Goal: Transaction & Acquisition: Book appointment/travel/reservation

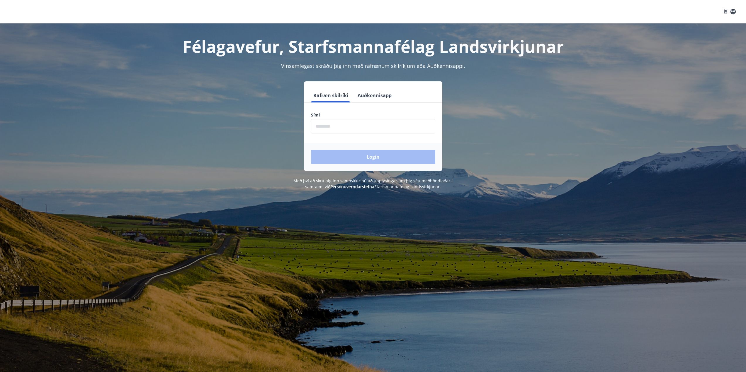
click at [374, 135] on form "Rafræn skilríki Auðkennisapp Sími ​ Login" at bounding box center [373, 129] width 138 height 83
click at [367, 129] on input "phone" at bounding box center [373, 126] width 124 height 14
click at [363, 132] on input "phone" at bounding box center [373, 126] width 124 height 14
type input "********"
click at [334, 155] on button "Login" at bounding box center [373, 157] width 124 height 14
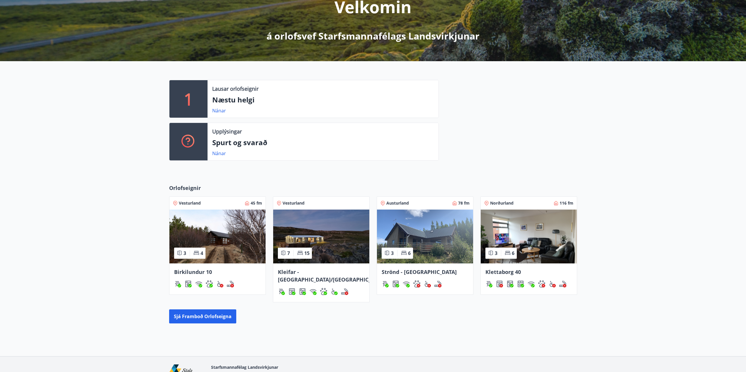
scroll to position [111, 0]
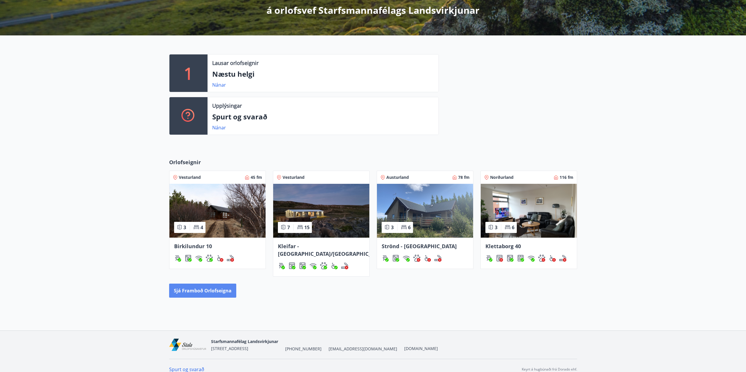
click at [198, 284] on button "Sjá framboð orlofseigna" at bounding box center [202, 291] width 67 height 14
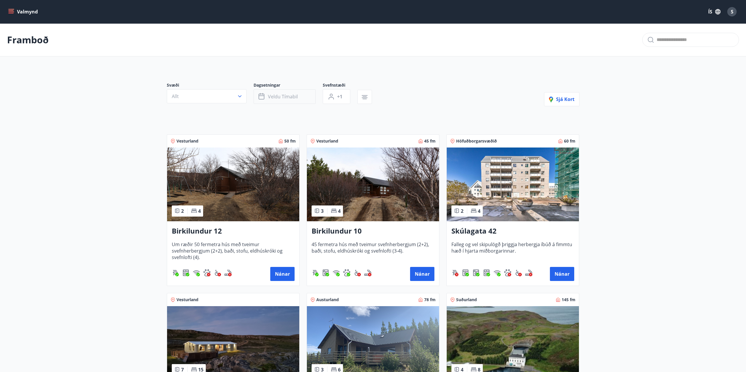
click at [285, 96] on span "Veldu tímabil" at bounding box center [283, 96] width 30 height 6
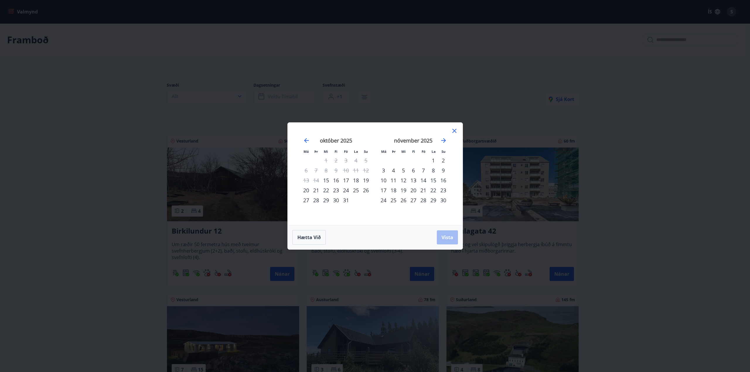
click at [413, 189] on div "20" at bounding box center [413, 190] width 10 height 10
click at [444, 190] on div "23" at bounding box center [443, 190] width 10 height 10
click at [447, 233] on button "Vista" at bounding box center [447, 238] width 21 height 14
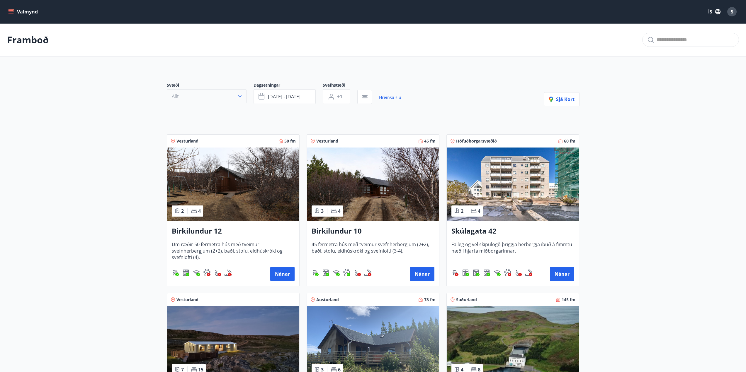
click at [228, 96] on button "Allt" at bounding box center [207, 96] width 80 height 14
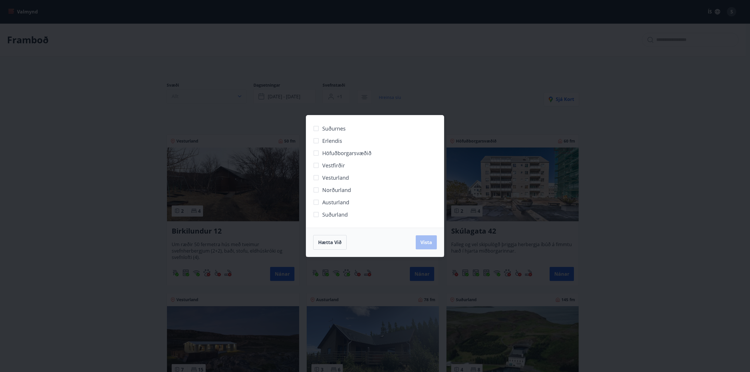
click at [228, 96] on div "Suðurnes Erlendis Höfuðborgarsvæðið [GEOGRAPHIC_DATA] [GEOGRAPHIC_DATA] [GEOGRA…" at bounding box center [375, 186] width 750 height 372
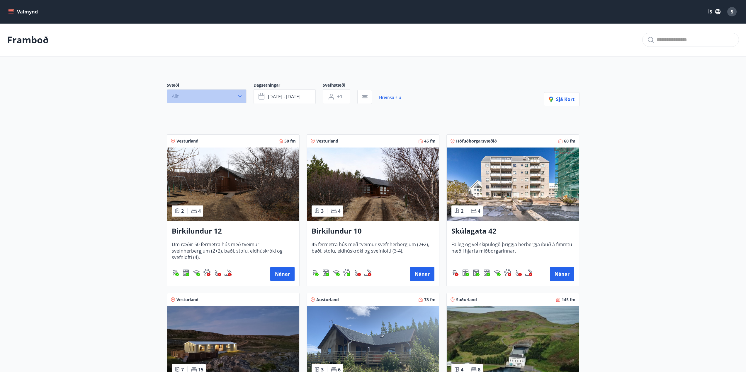
click at [238, 100] on button "Allt" at bounding box center [207, 96] width 80 height 14
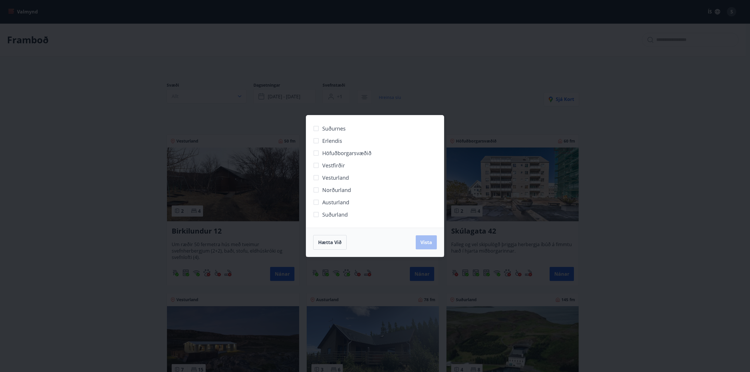
click at [111, 141] on div "Suðurnes Erlendis Höfuðborgarsvæðið [GEOGRAPHIC_DATA] [GEOGRAPHIC_DATA] [GEOGRA…" at bounding box center [375, 186] width 750 height 372
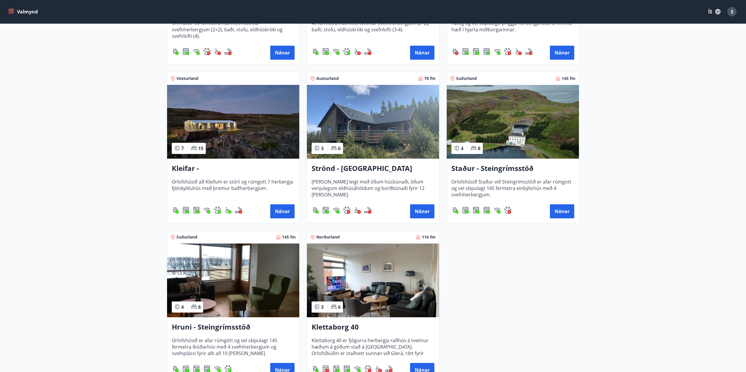
scroll to position [225, 0]
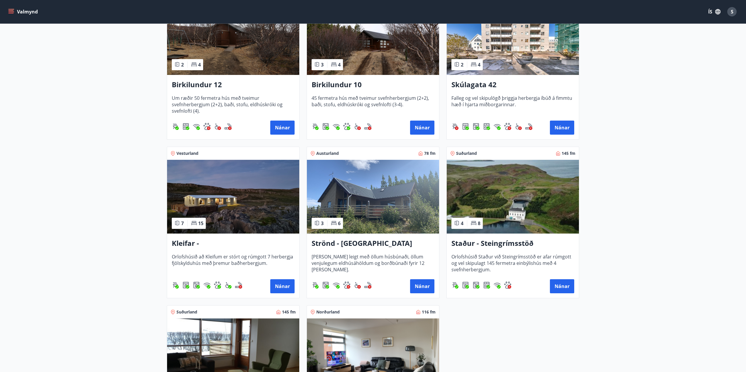
click at [212, 76] on div "Birkilundur 12 Um ræðir 50 fermetra hús með tveimur svefnherbergjum (2+2), baði…" at bounding box center [233, 107] width 132 height 64
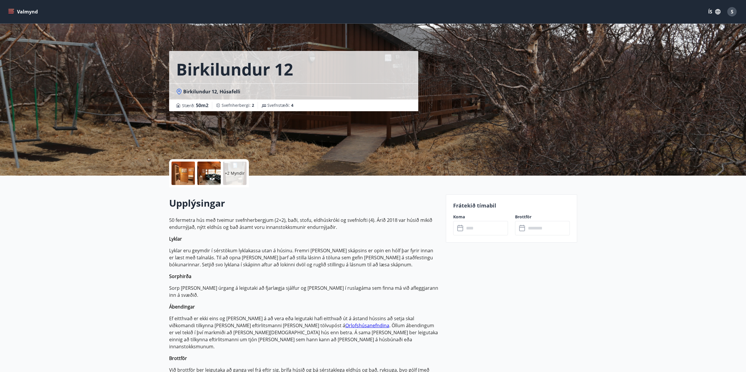
click at [467, 230] on input "text" at bounding box center [486, 228] width 44 height 14
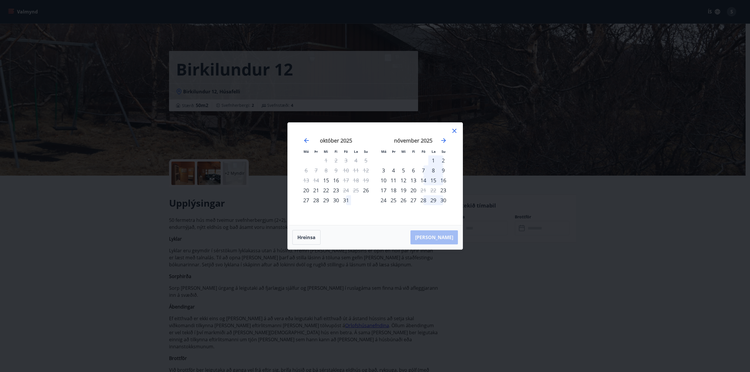
click at [455, 130] on icon at bounding box center [454, 131] width 4 height 4
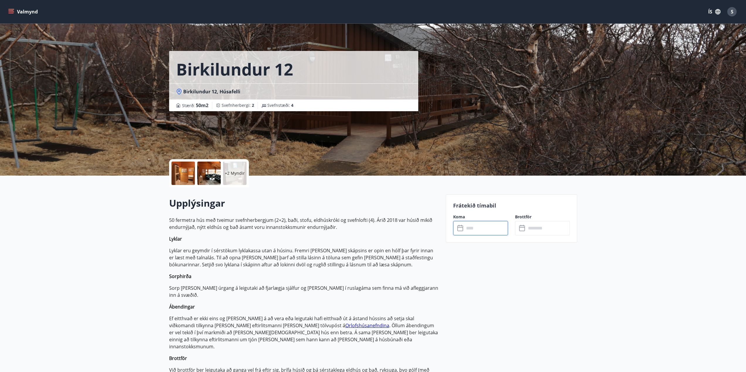
click at [479, 225] on input "text" at bounding box center [486, 228] width 44 height 14
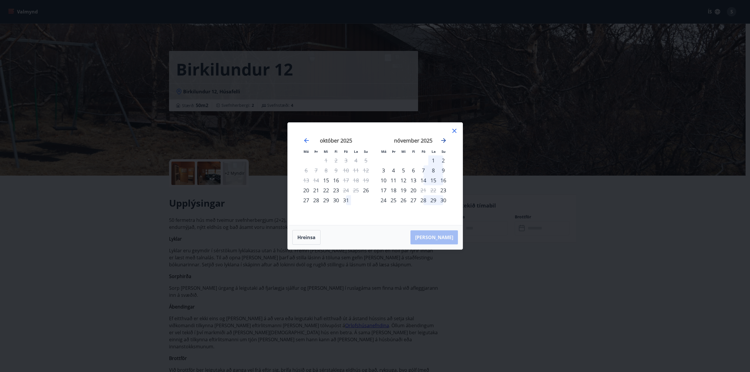
click at [443, 138] on icon "Move forward to switch to the next month." at bounding box center [443, 140] width 7 height 7
click at [434, 211] on div "[DATE] 1 2 3 4 5 6 7 8 9 10 11 12 13 14 15 16 17 18 19 20 21 22 23 24 25 26 27 …" at bounding box center [413, 178] width 77 height 96
click at [348, 180] on div "14" at bounding box center [346, 181] width 10 height 10
click at [367, 181] on div "16" at bounding box center [366, 181] width 10 height 10
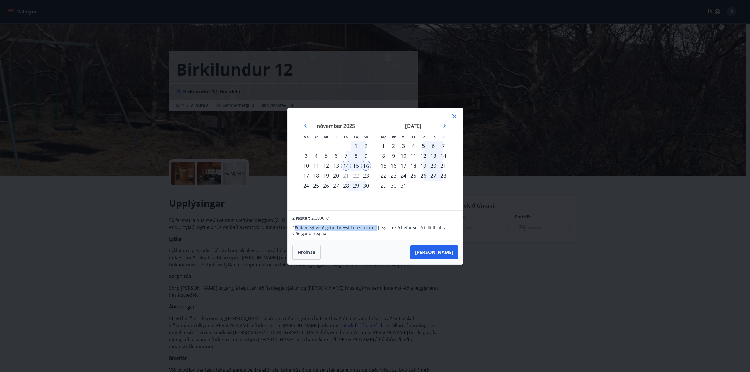
drag, startPoint x: 348, startPoint y: 231, endPoint x: 295, endPoint y: 226, distance: 52.4
click at [295, 226] on p "* Endanlegt verð getur breyst í næsta skrefi þegar tekið hefur [PERSON_NAME] ti…" at bounding box center [374, 231] width 165 height 12
click at [364, 207] on div "Má Þr Mi Fi Fö La Su Má Þr Mi Fi Fö La Su [DATE] 1 2 3 4 5 6 7 8 9 10 11 12 13 …" at bounding box center [375, 159] width 175 height 103
click at [451, 117] on icon at bounding box center [454, 116] width 7 height 7
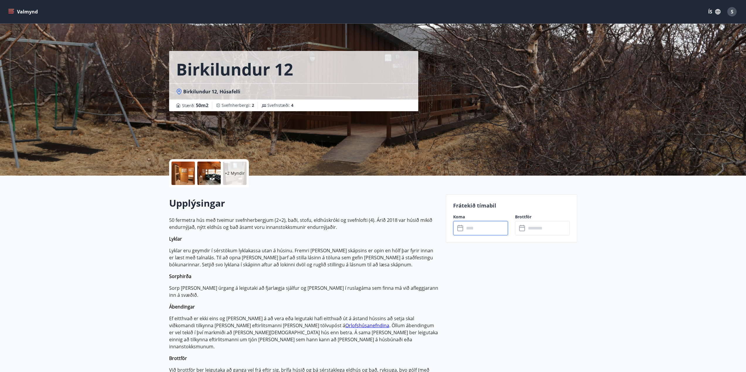
click at [242, 167] on div "+2 Myndir" at bounding box center [234, 173] width 23 height 23
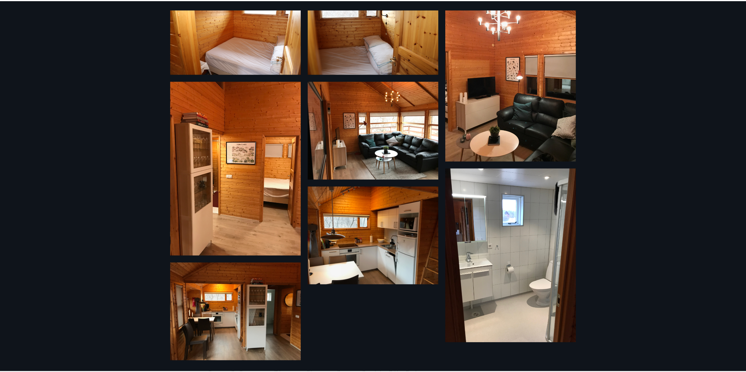
scroll to position [47, 0]
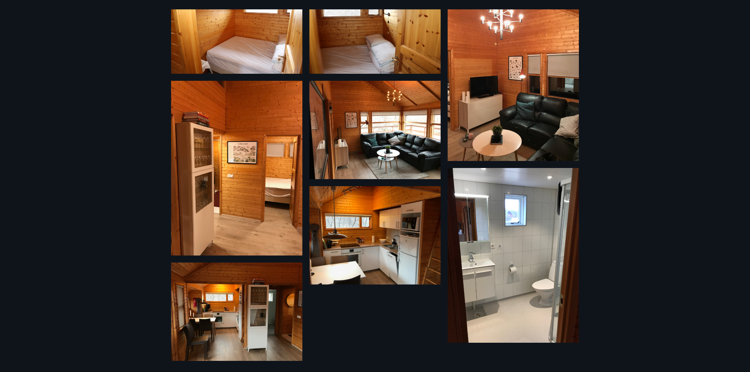
click at [107, 238] on div "8 Myndir" at bounding box center [375, 186] width 750 height 372
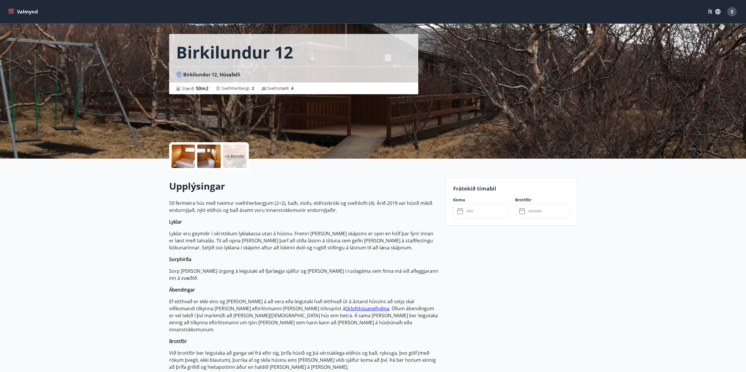
scroll to position [29, 0]
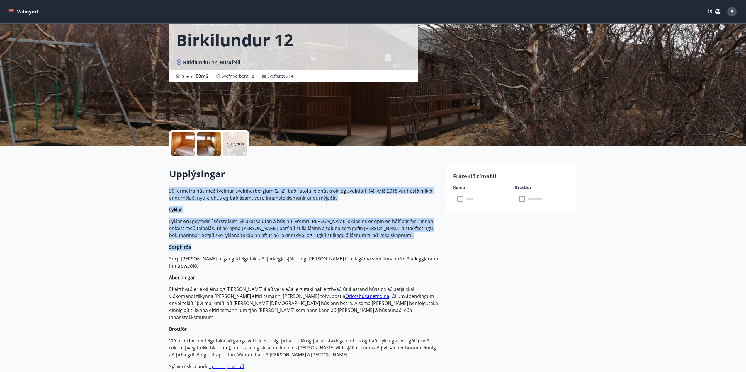
drag, startPoint x: 165, startPoint y: 188, endPoint x: 383, endPoint y: 243, distance: 225.0
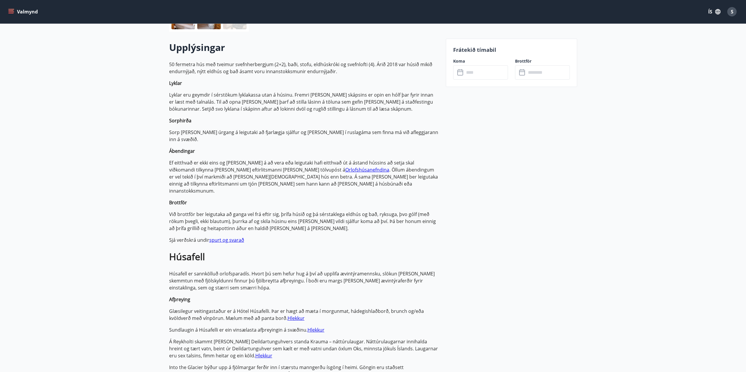
scroll to position [156, 0]
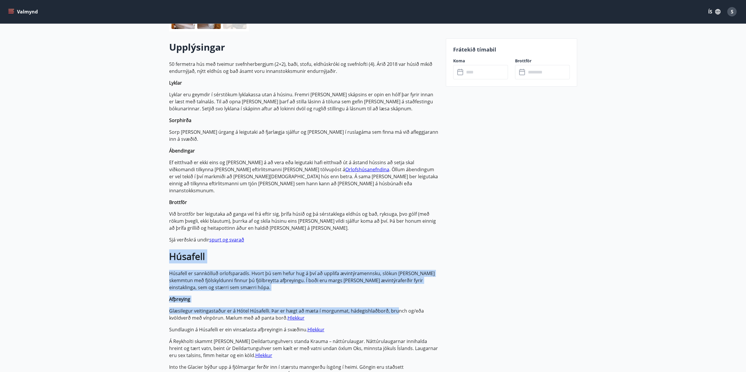
drag, startPoint x: 154, startPoint y: 238, endPoint x: 396, endPoint y: 297, distance: 248.9
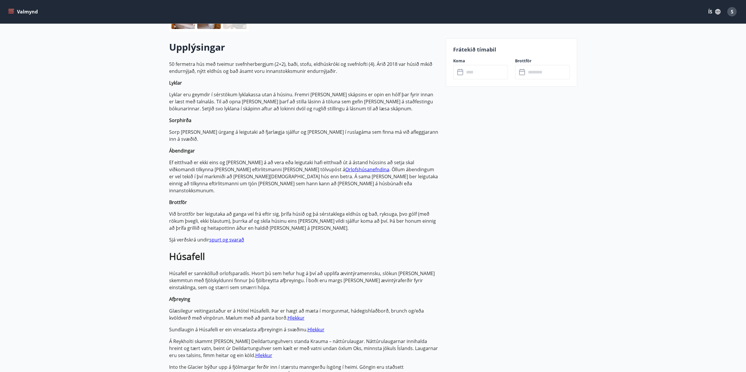
click at [397, 308] on p "Glæsilegur veitingastaður er á Hótel Húsafelli. Þar er hægt að mæta í morgunmat…" at bounding box center [304, 315] width 270 height 14
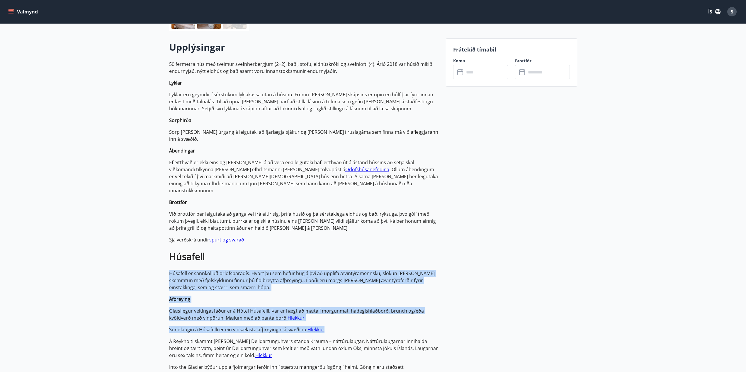
drag, startPoint x: 391, startPoint y: 310, endPoint x: 142, endPoint y: 253, distance: 254.8
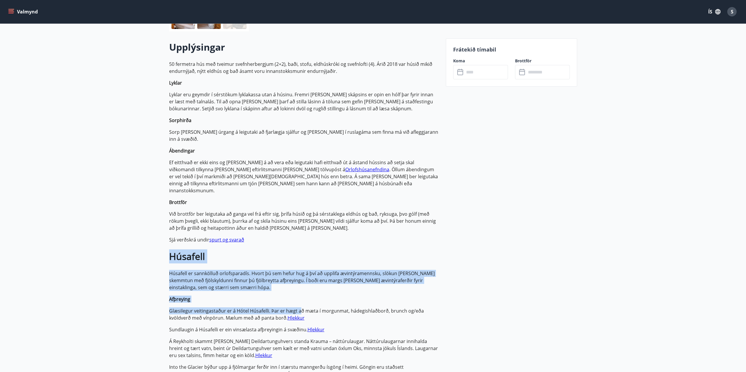
drag, startPoint x: 145, startPoint y: 249, endPoint x: 299, endPoint y: 289, distance: 159.8
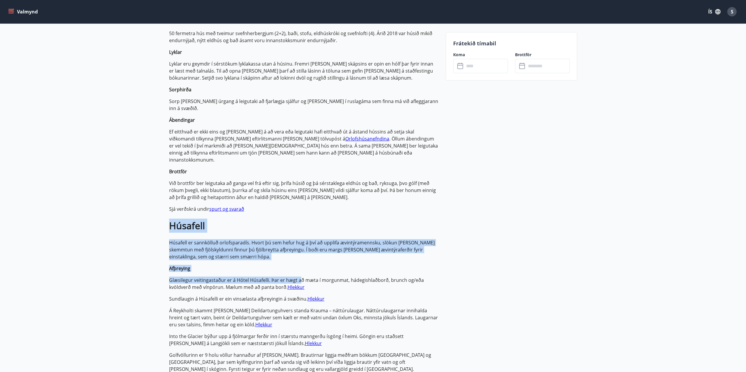
scroll to position [195, 0]
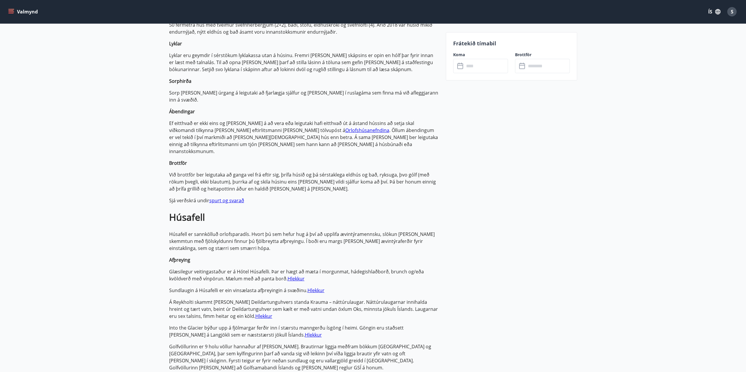
drag, startPoint x: 254, startPoint y: 279, endPoint x: 261, endPoint y: 279, distance: 7.0
click at [261, 287] on p "Sundlaugin á Húsafelli er ein vinsælasta afþreyingin á svæðinu. [GEOGRAPHIC_DAT…" at bounding box center [304, 290] width 270 height 7
click at [328, 287] on p "Sundlaugin á Húsafelli er ein vinsælasta afþreyingin á svæðinu. [GEOGRAPHIC_DAT…" at bounding box center [304, 290] width 270 height 7
click at [323, 287] on link "Hlekkur" at bounding box center [315, 290] width 17 height 6
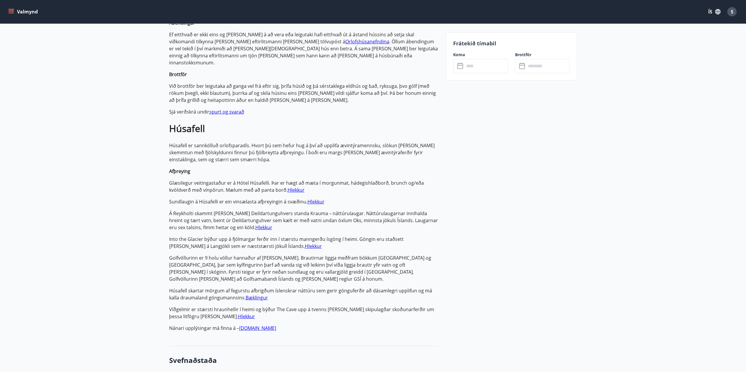
scroll to position [303, 0]
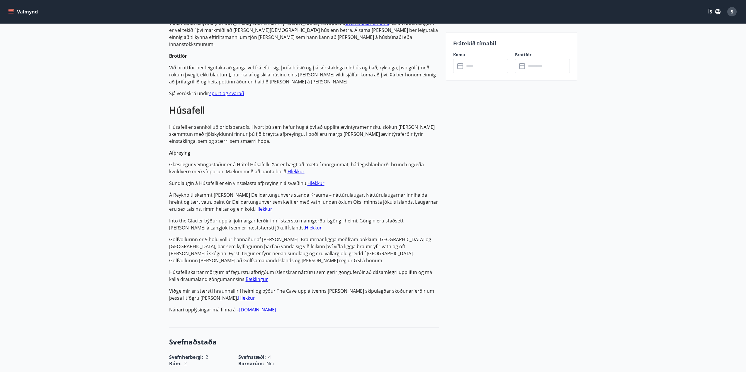
drag, startPoint x: 313, startPoint y: 297, endPoint x: 166, endPoint y: 114, distance: 234.6
click at [171, 104] on strong "Húsafell" at bounding box center [187, 110] width 36 height 13
copy p "Húsafell Húsafell er sannkölluð orlofsparadís. Hvort þú sem hefur hug á því að …"
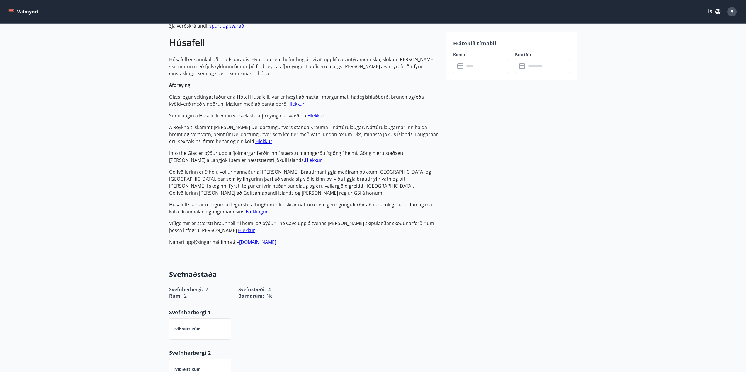
scroll to position [371, 0]
click at [375, 222] on p "50 fermetra hús með tveimur svefnherbergjum (2+2), baði, stofu, eldhúskróki og …" at bounding box center [304, 45] width 270 height 399
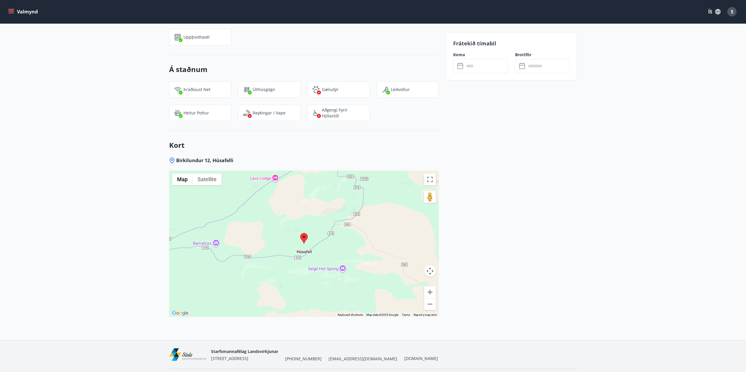
scroll to position [888, 0]
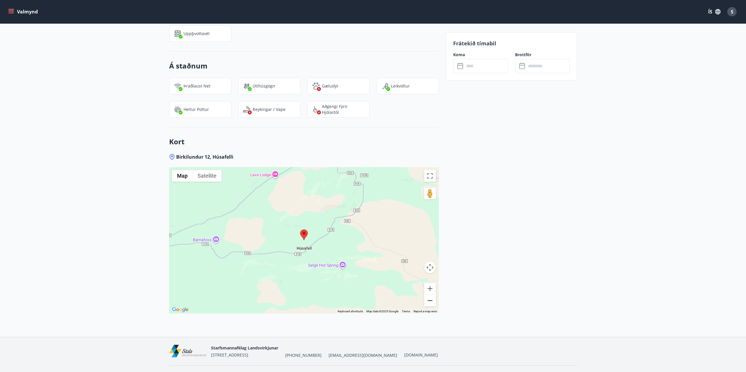
click at [430, 295] on button "Zoom out" at bounding box center [430, 301] width 12 height 12
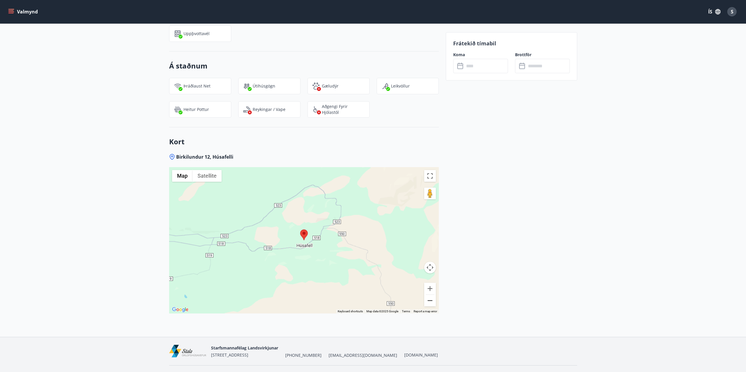
click at [430, 295] on button "Zoom out" at bounding box center [430, 301] width 12 height 12
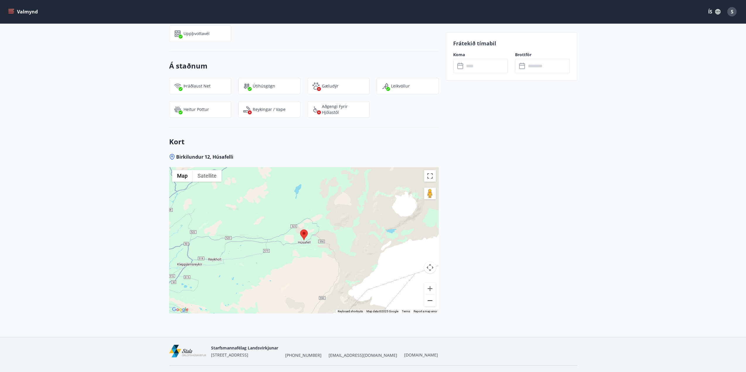
click at [430, 295] on button "Zoom out" at bounding box center [430, 301] width 12 height 12
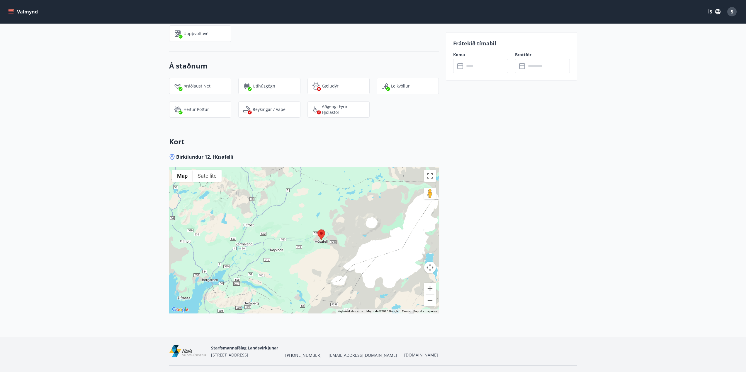
drag, startPoint x: 258, startPoint y: 273, endPoint x: 278, endPoint y: 273, distance: 19.3
click at [278, 273] on div at bounding box center [304, 240] width 270 height 147
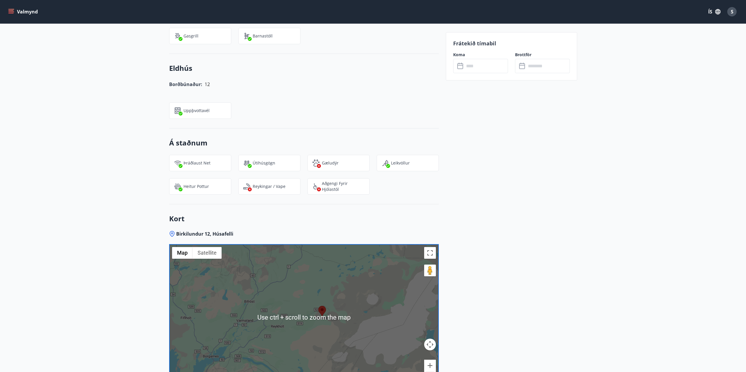
scroll to position [830, 0]
